Goal: Task Accomplishment & Management: Manage account settings

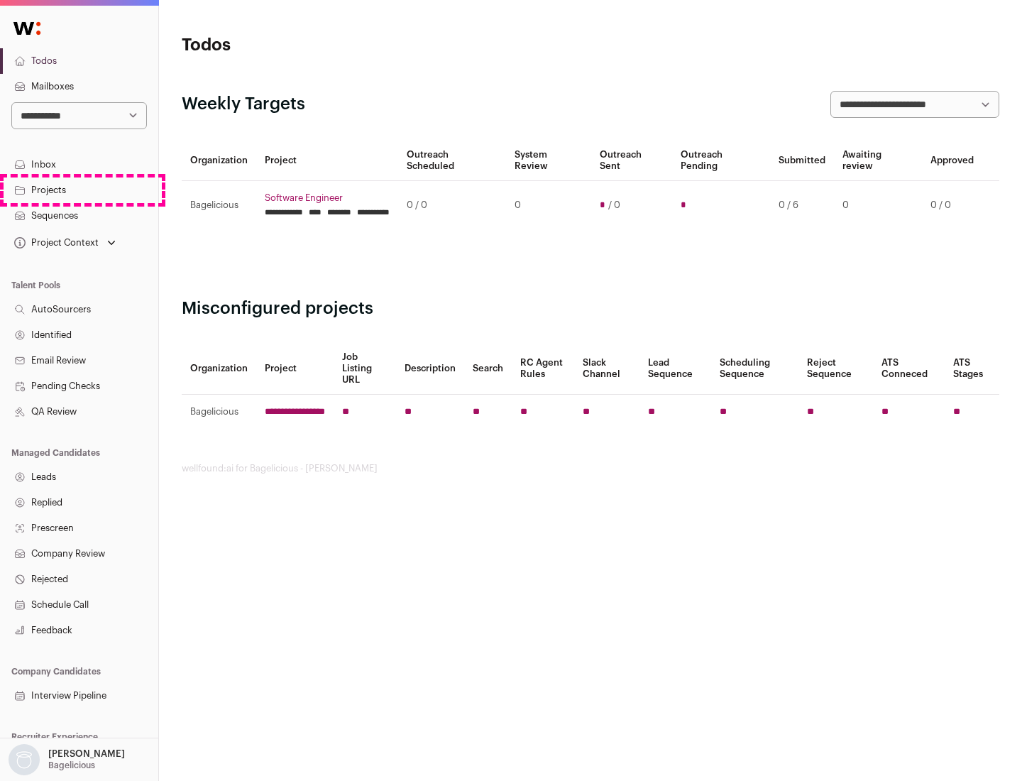
click at [79, 190] on link "Projects" at bounding box center [79, 190] width 158 height 26
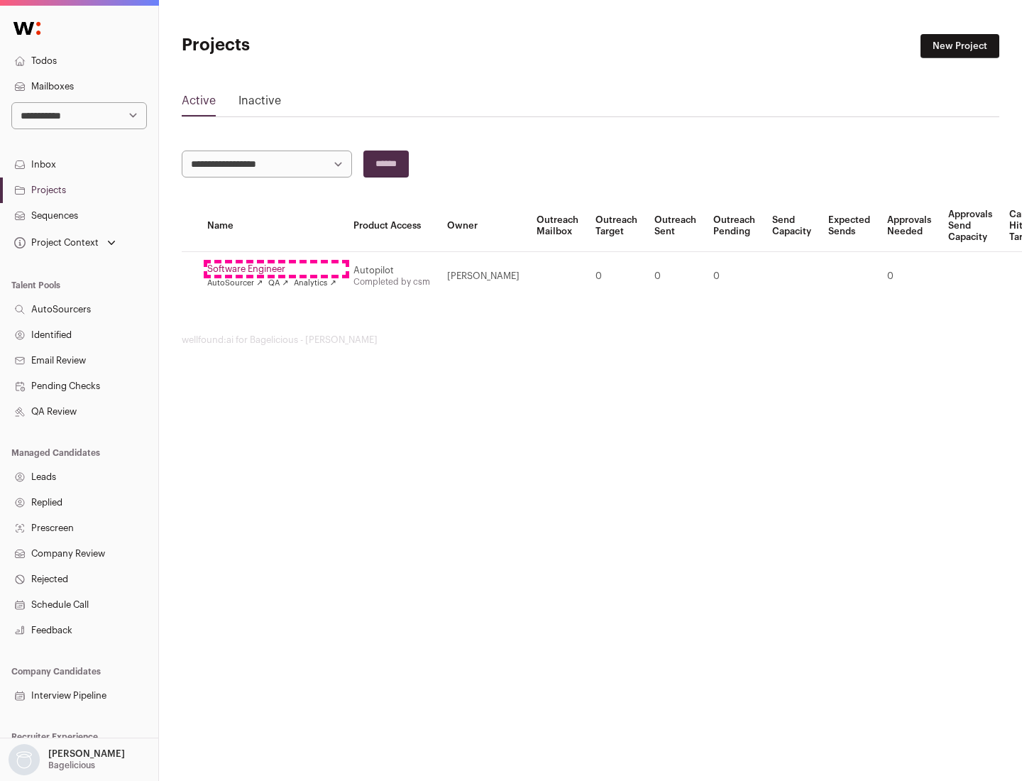
click at [276, 269] on link "Software Engineer" at bounding box center [271, 268] width 129 height 11
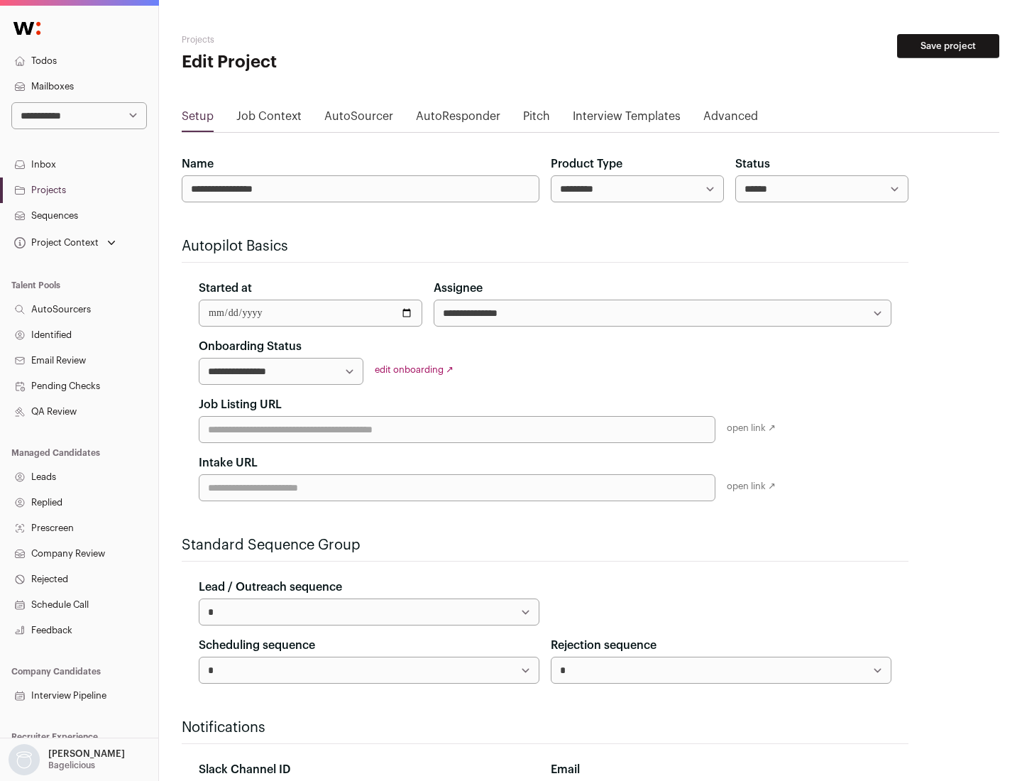
click at [949, 46] on button "Save project" at bounding box center [948, 46] width 102 height 24
